Goal: Transaction & Acquisition: Obtain resource

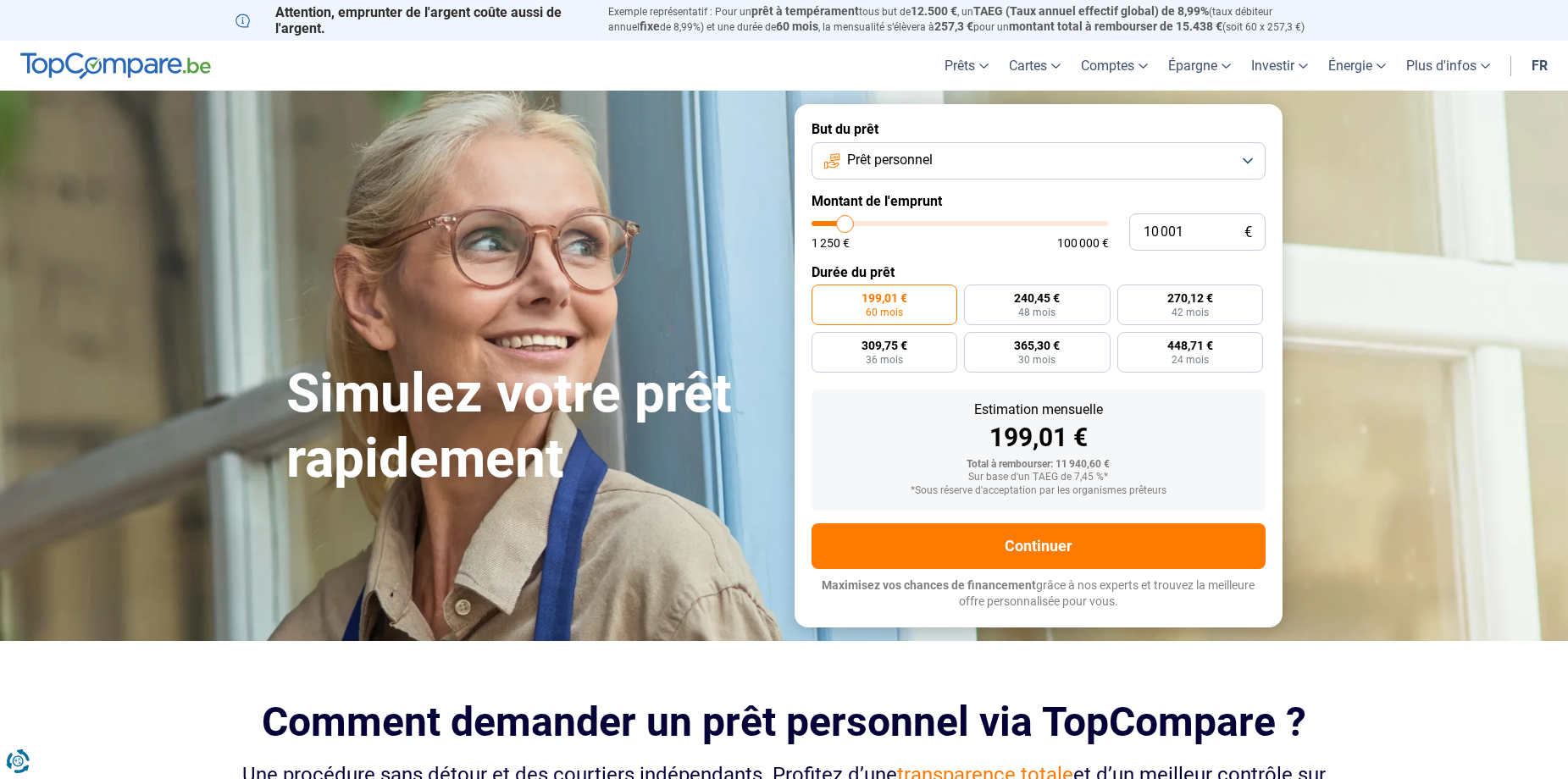
type input "24 250"
type input "24250"
click at [889, 226] on input "range" at bounding box center [960, 223] width 298 height 5
radio input "false"
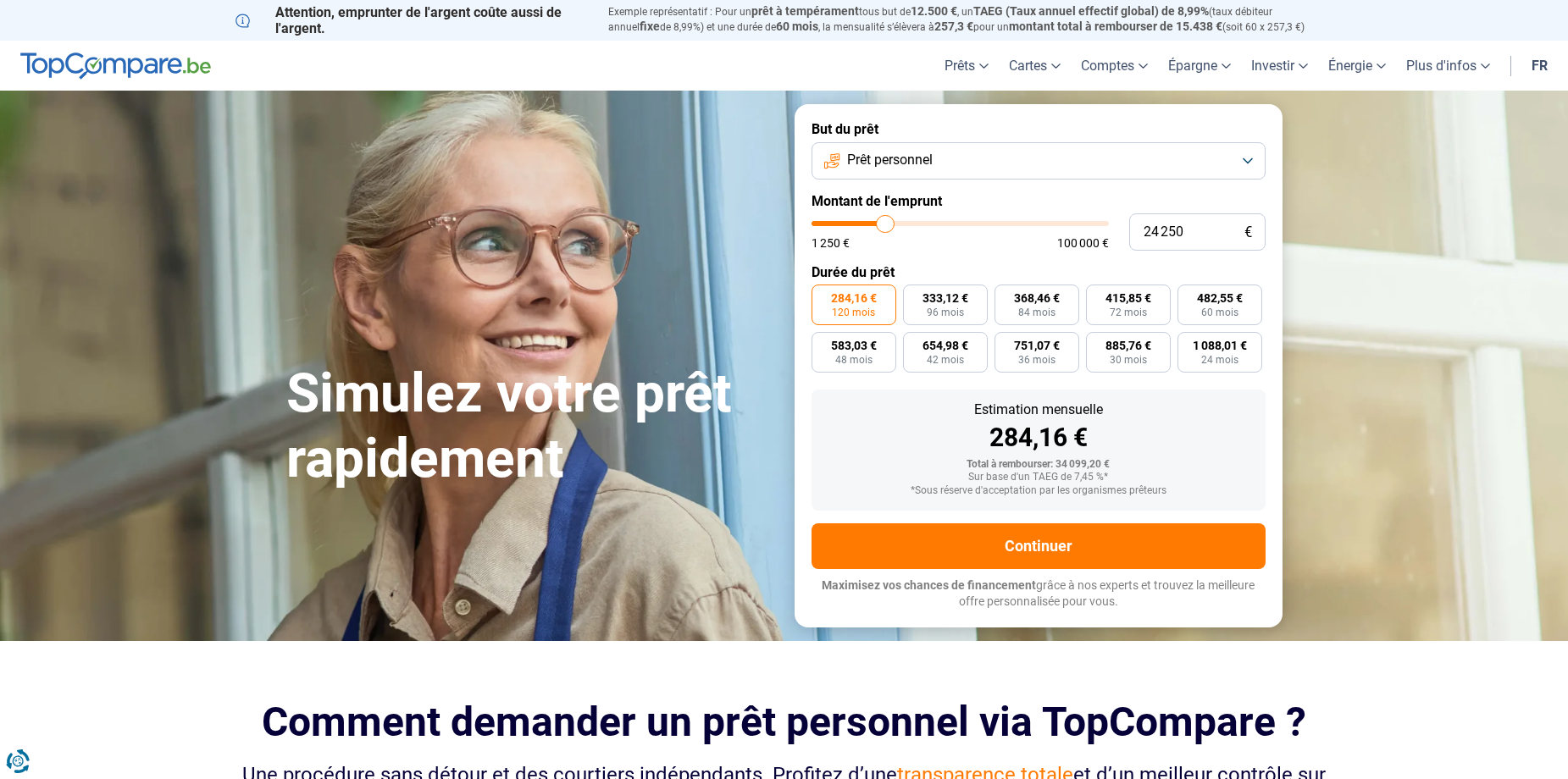
type input "16 500"
type input "16500"
click at [869, 226] on input "range" at bounding box center [960, 223] width 298 height 5
radio input "true"
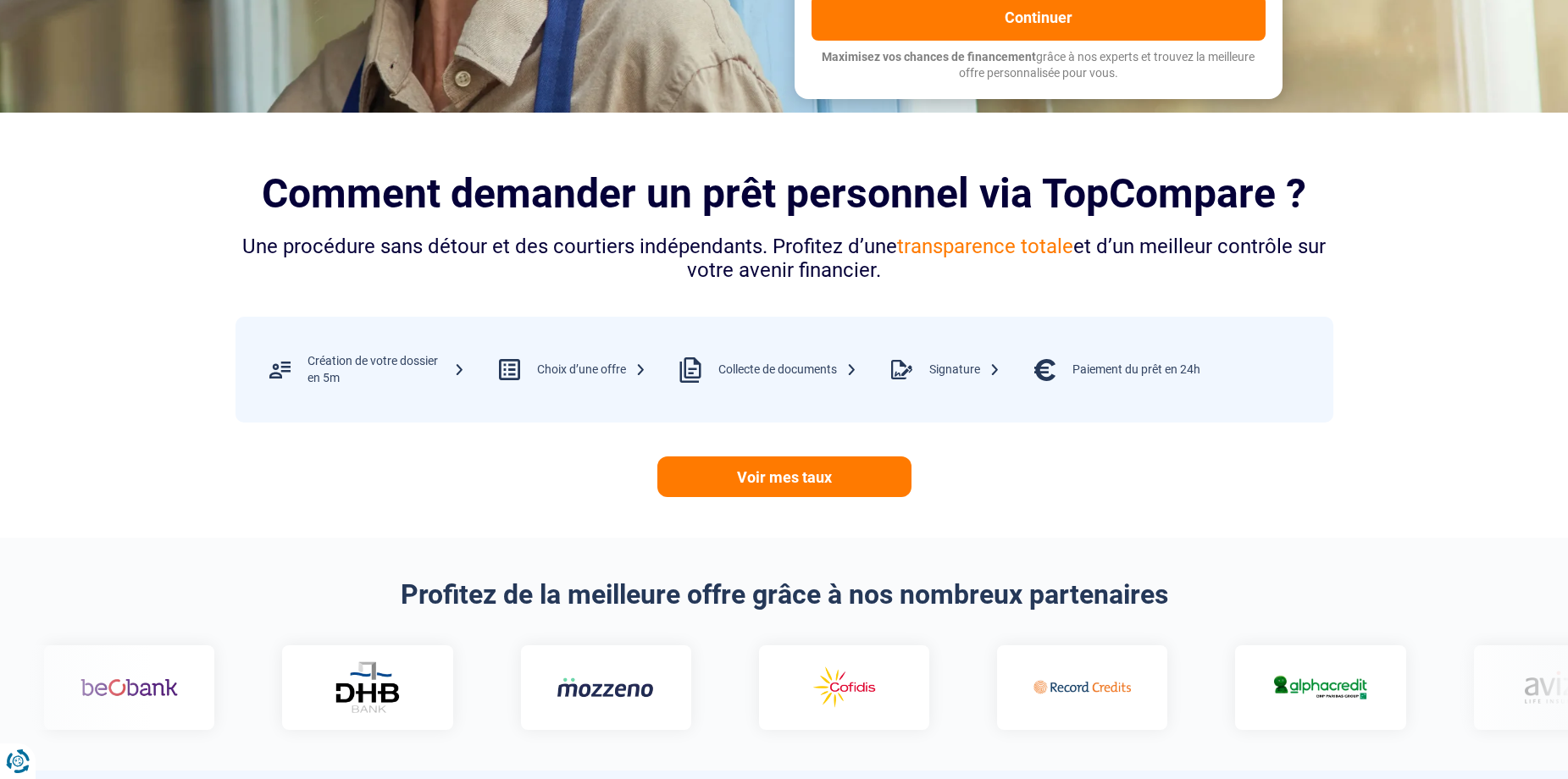
scroll to position [677, 0]
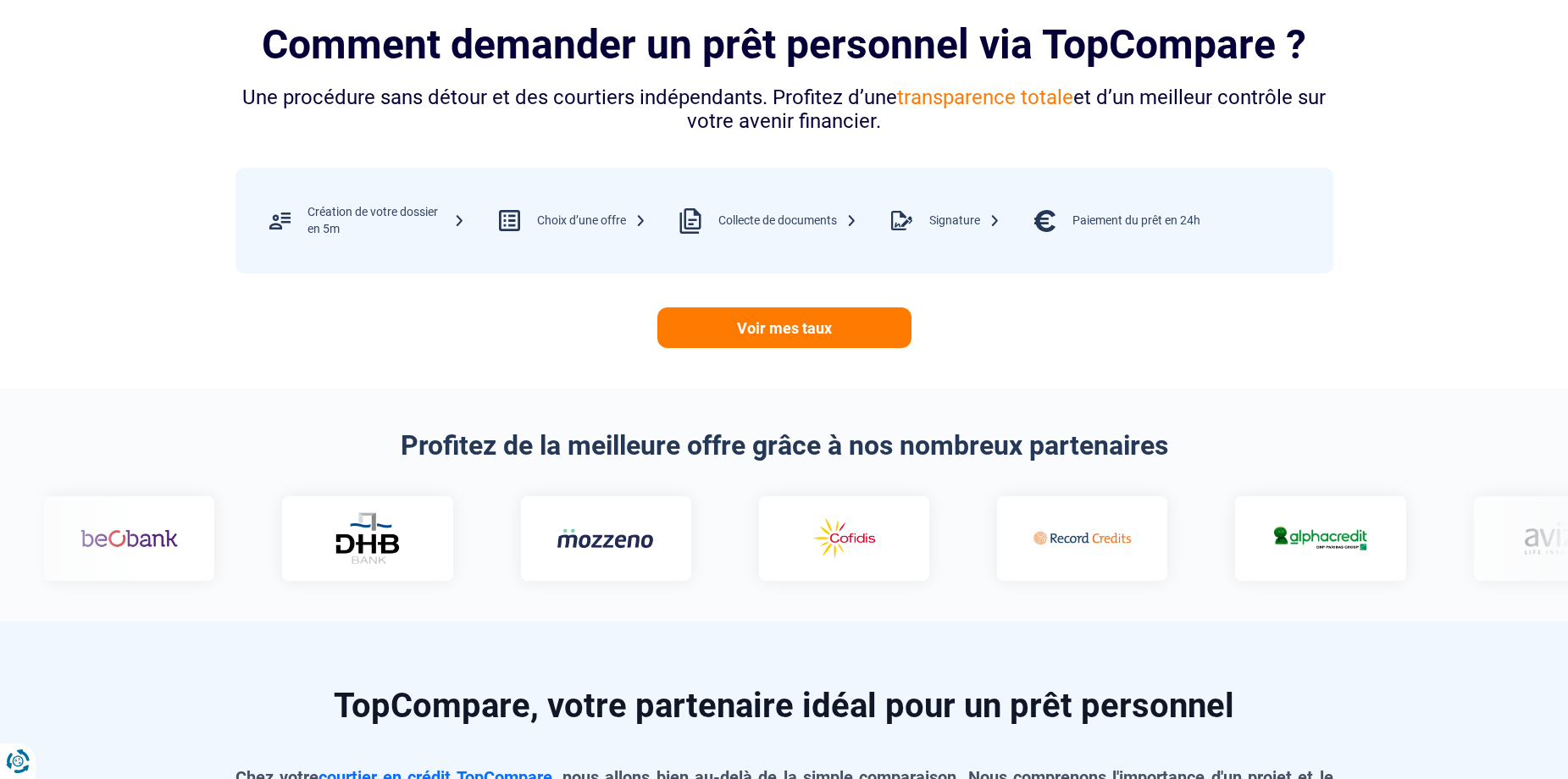
click at [758, 348] on link "Voir mes taux" at bounding box center [784, 327] width 254 height 40
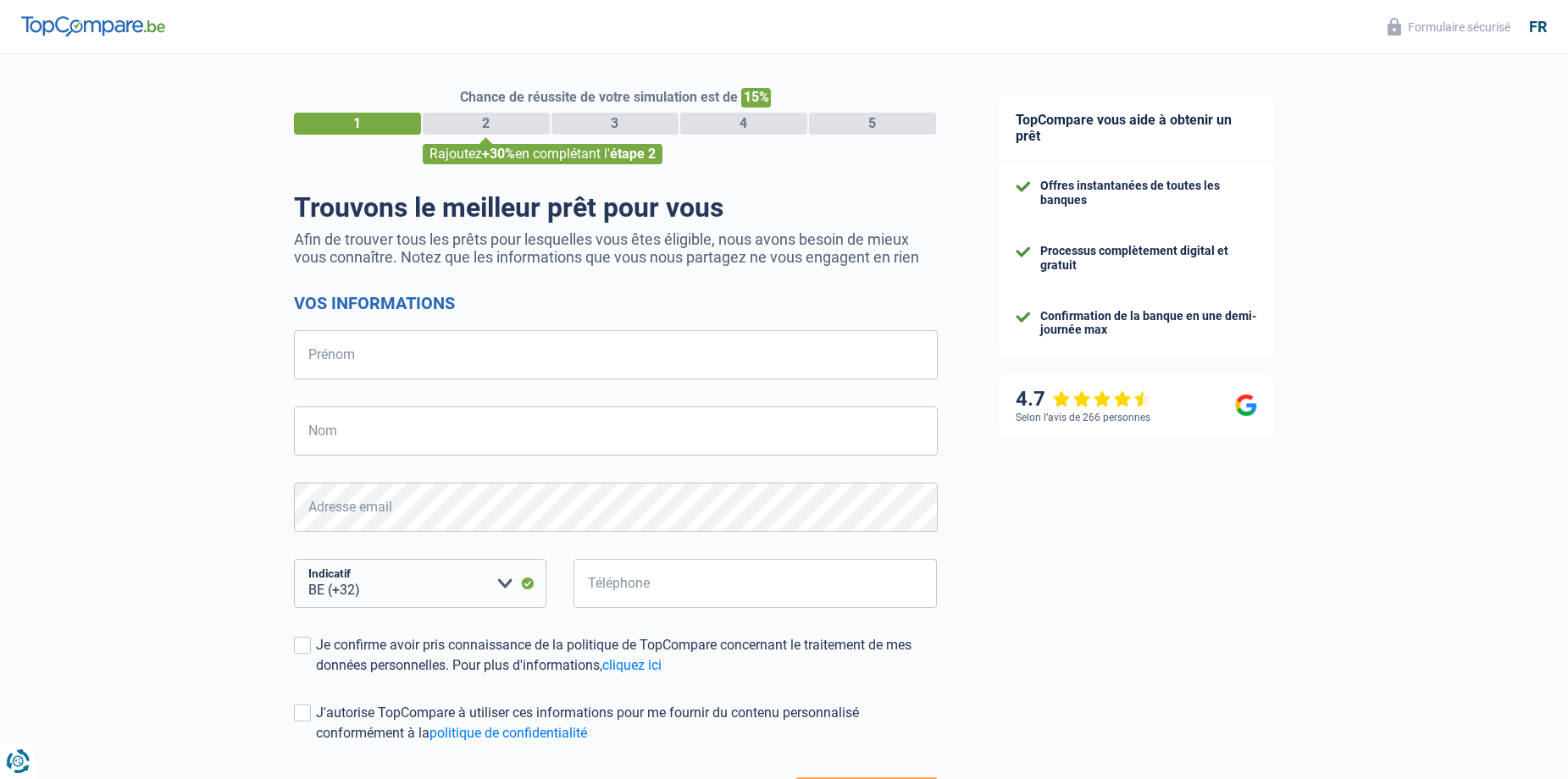
select select "32"
